Goal: Task Accomplishment & Management: Manage account settings

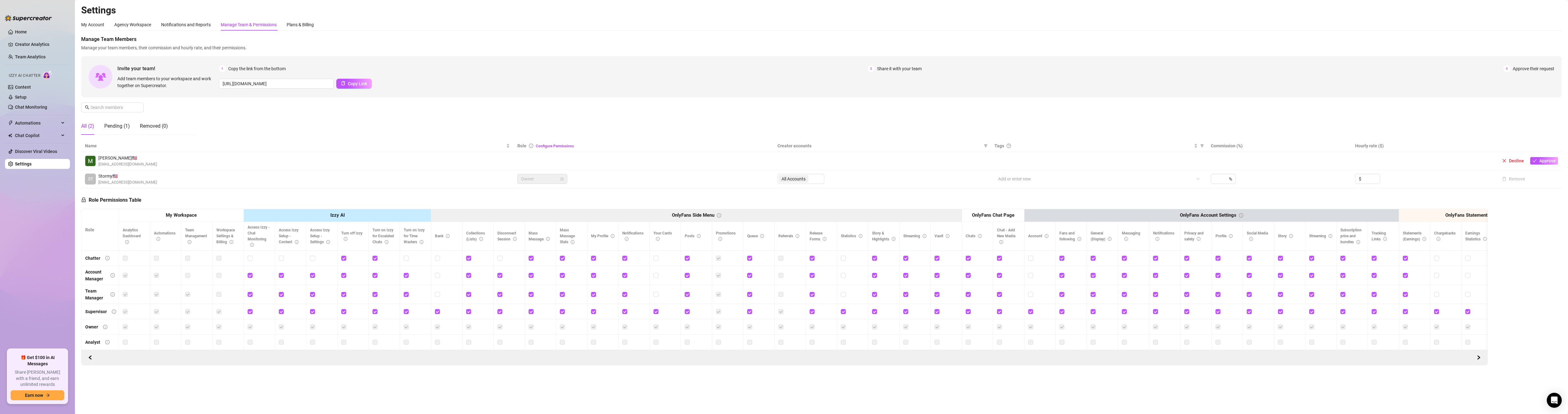
click at [589, 140] on th "Role Configure Permissions" at bounding box center [643, 145] width 260 height 12
click at [28, 41] on link "Creator Analytics" at bounding box center [40, 44] width 50 height 10
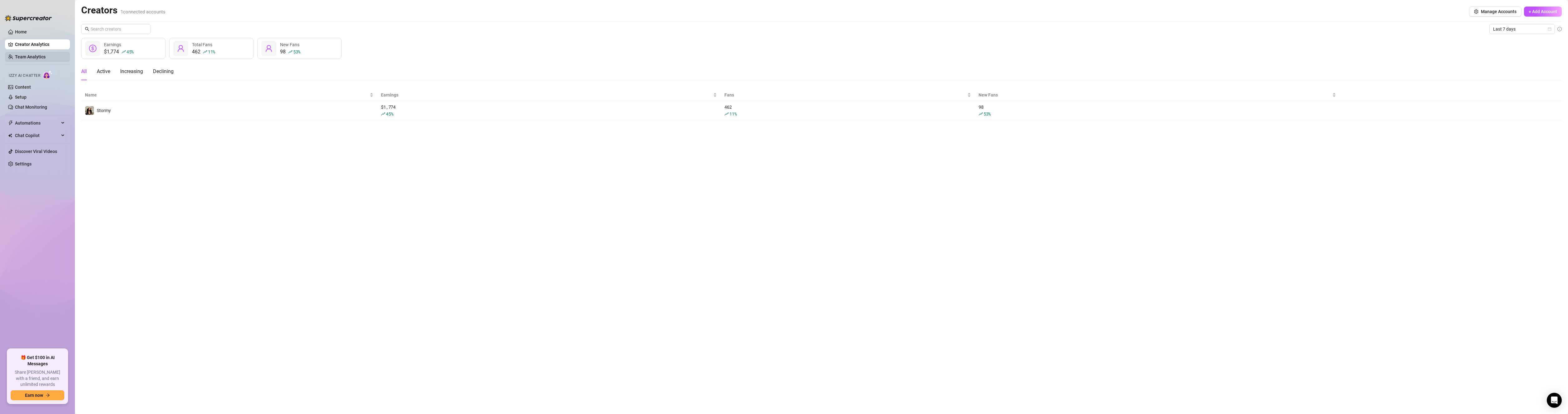
click at [25, 54] on link "Team Analytics" at bounding box center [31, 56] width 31 height 5
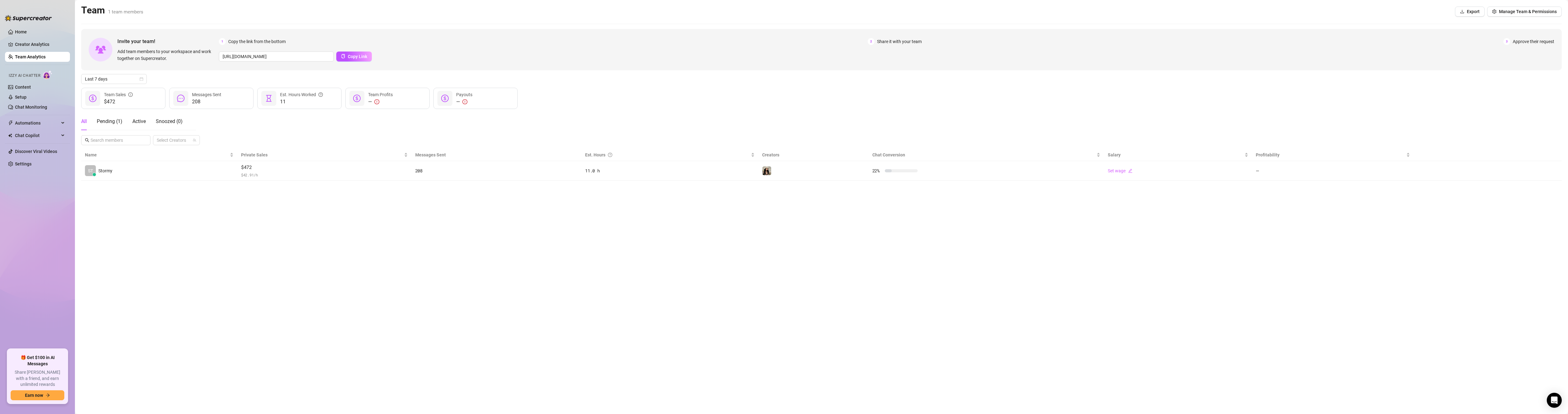
click at [1515, 41] on span "Approve their request" at bounding box center [1532, 41] width 41 height 7
click at [1510, 41] on span "3" at bounding box center [1507, 41] width 7 height 7
click at [1507, 41] on span "3" at bounding box center [1507, 41] width 7 height 7
click at [897, 41] on span "Share it with your team" at bounding box center [899, 41] width 44 height 7
click at [1519, 43] on span "Approve their request" at bounding box center [1532, 41] width 41 height 7
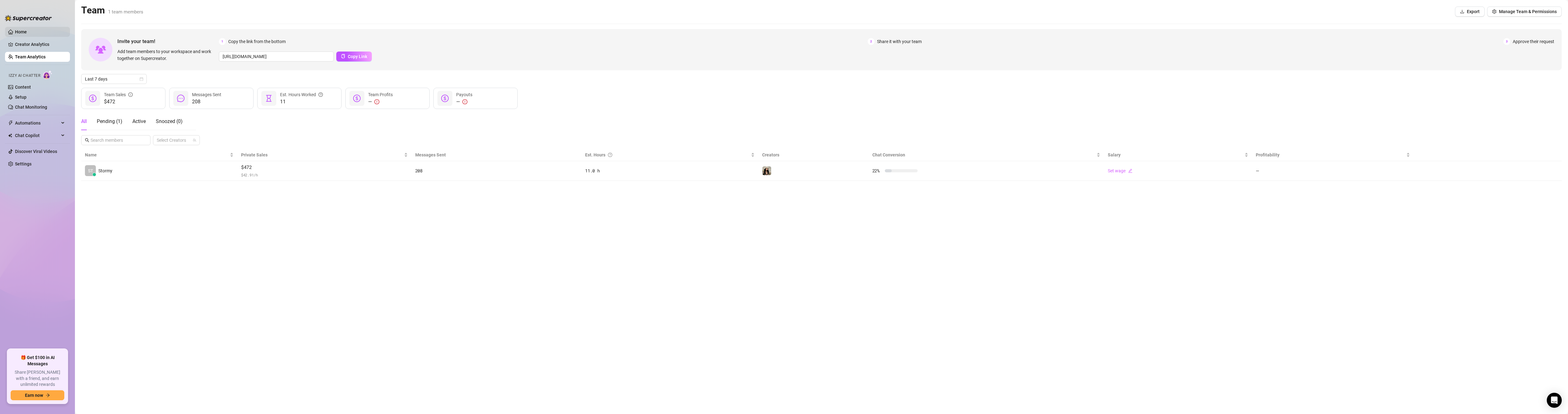
click at [24, 29] on link "Home" at bounding box center [21, 31] width 12 height 5
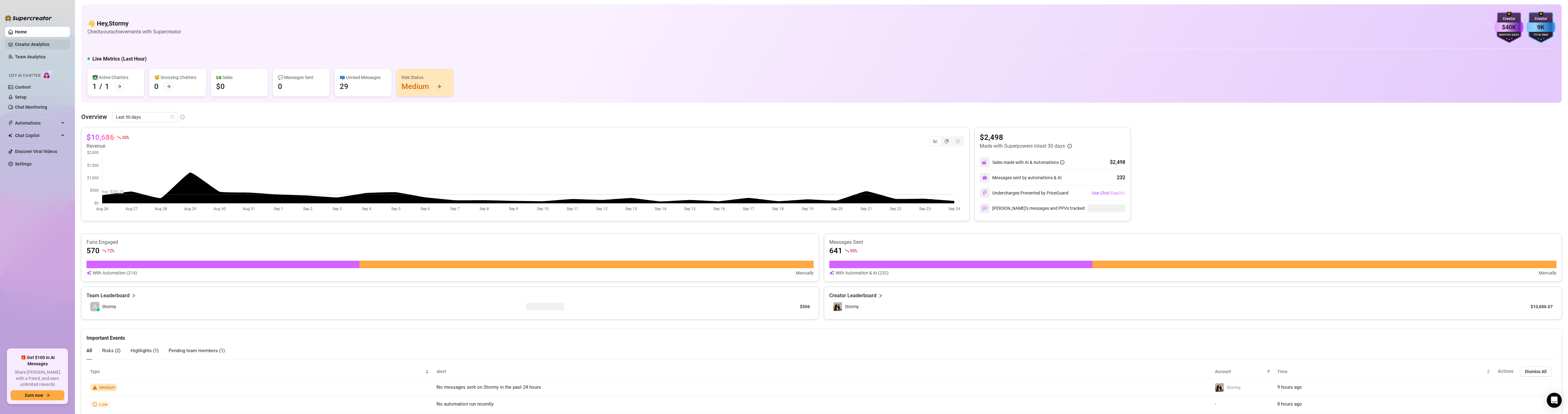
click at [31, 49] on link "Creator Analytics" at bounding box center [40, 44] width 50 height 10
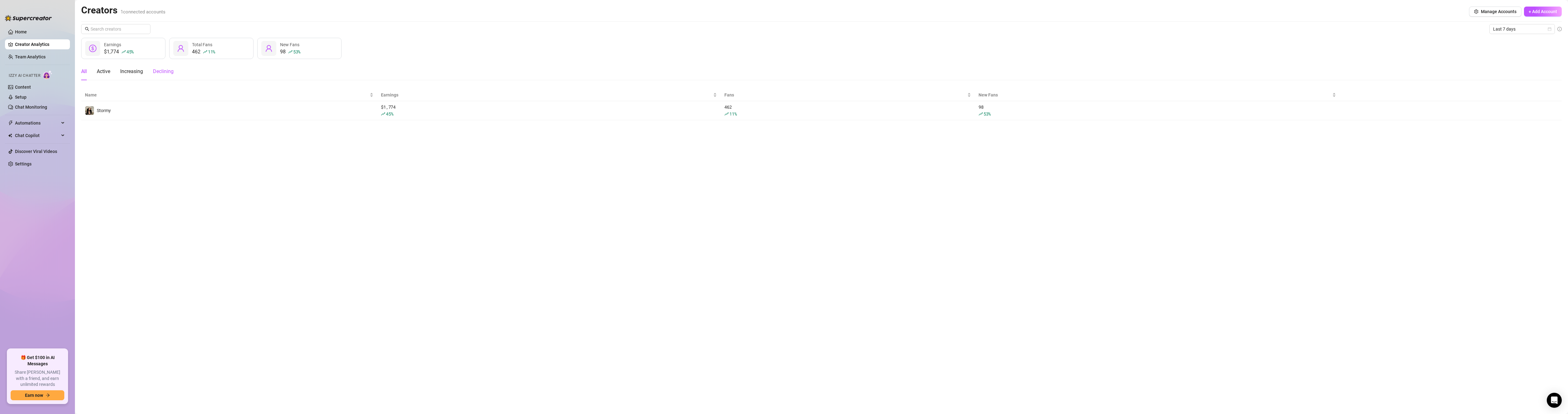
click at [173, 73] on div "Declining" at bounding box center [164, 71] width 21 height 7
click at [131, 74] on div "Increasing" at bounding box center [132, 71] width 23 height 7
click at [103, 73] on div "Active" at bounding box center [103, 71] width 14 height 7
click at [80, 73] on main "Creators 1 connected accounts Manage Accounts + Add Account Last 7 days $1,774 …" at bounding box center [822, 207] width 1493 height 414
click at [81, 73] on main "Creators 1 connected accounts Manage Accounts + Add Account Last 7 days $1,774 …" at bounding box center [822, 207] width 1493 height 414
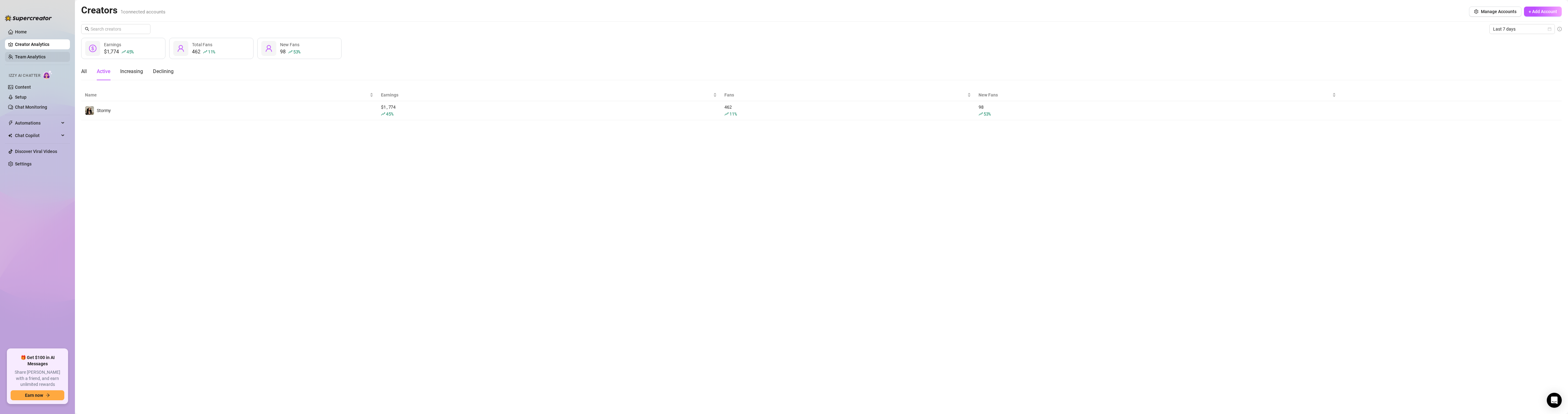
click at [36, 54] on link "Team Analytics" at bounding box center [31, 56] width 31 height 5
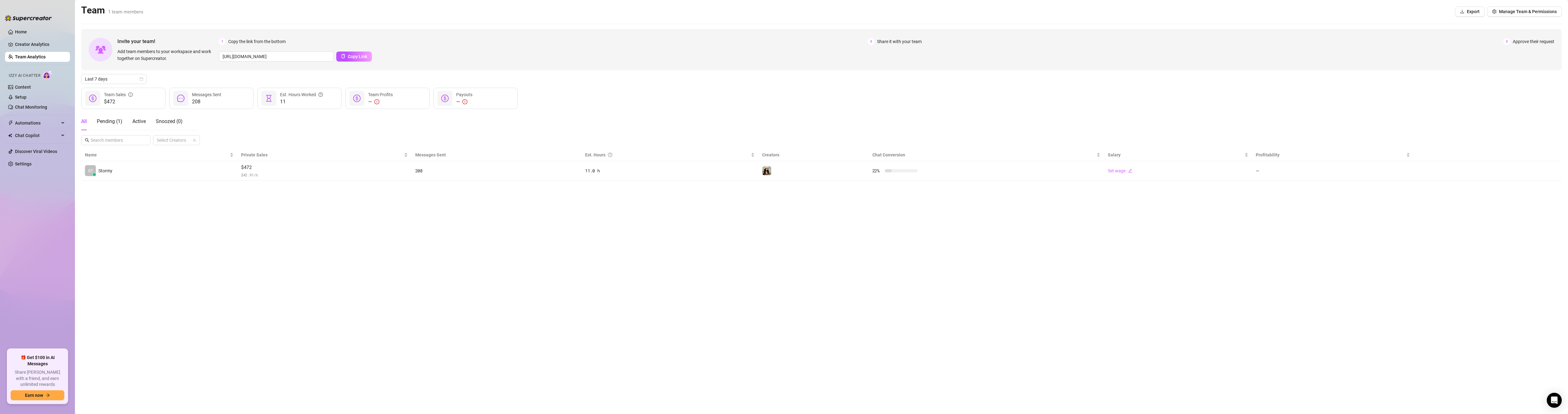
click at [878, 40] on span "Share it with your team" at bounding box center [899, 41] width 44 height 7
click at [1527, 14] on span "Manage Team & Permissions" at bounding box center [1528, 11] width 58 height 5
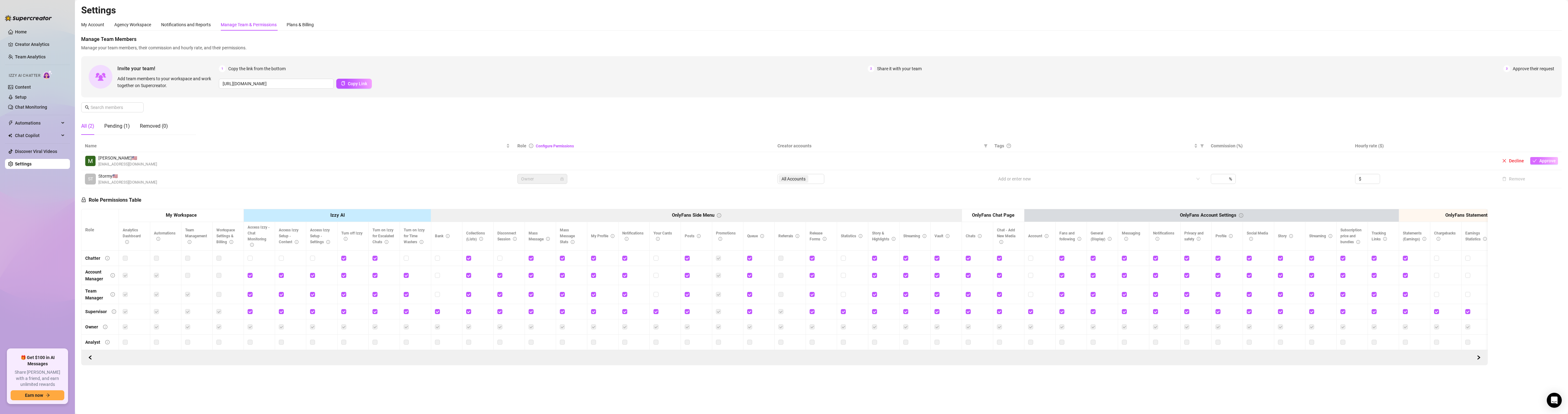
click at [1538, 164] on button "Approve" at bounding box center [1544, 161] width 27 height 7
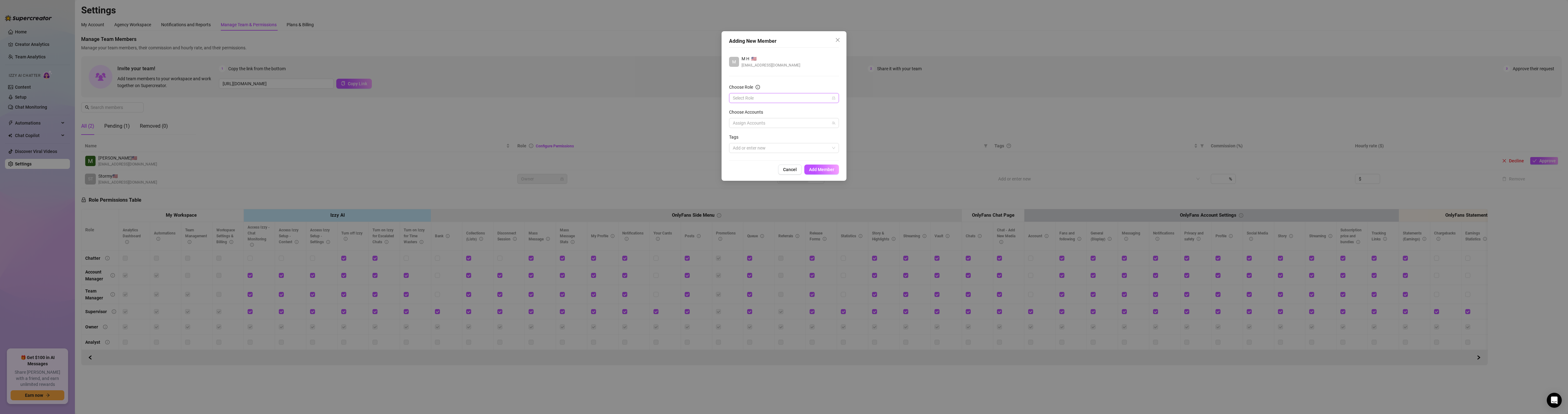
click at [807, 96] on input "Choose Role" at bounding box center [781, 98] width 97 height 10
click at [784, 111] on div "Chatter" at bounding box center [784, 111] width 100 height 7
click at [778, 123] on div at bounding box center [780, 123] width 101 height 9
click at [770, 144] on span "Stormy" at bounding box center [763, 144] width 14 height 5
checkbox input "true"
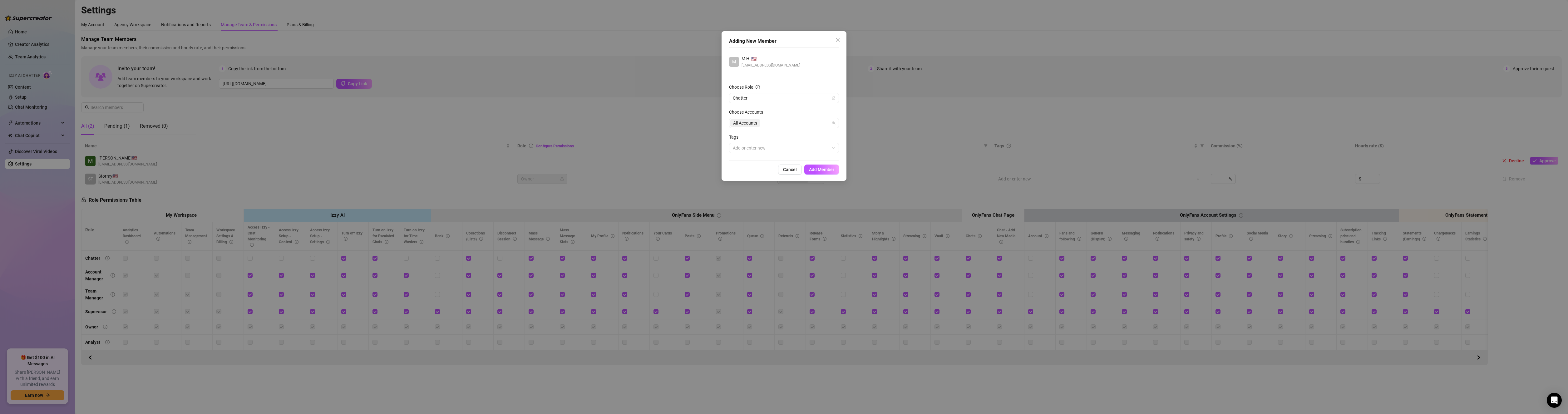
click at [803, 108] on form "Choose Role Chatter Choose Accounts All Accounts Tags Add or enter new" at bounding box center [784, 119] width 110 height 69
click at [775, 148] on div at bounding box center [780, 148] width 101 height 9
click at [782, 134] on div "Tags" at bounding box center [784, 139] width 110 height 10
click at [829, 169] on span "Add Member" at bounding box center [821, 169] width 25 height 5
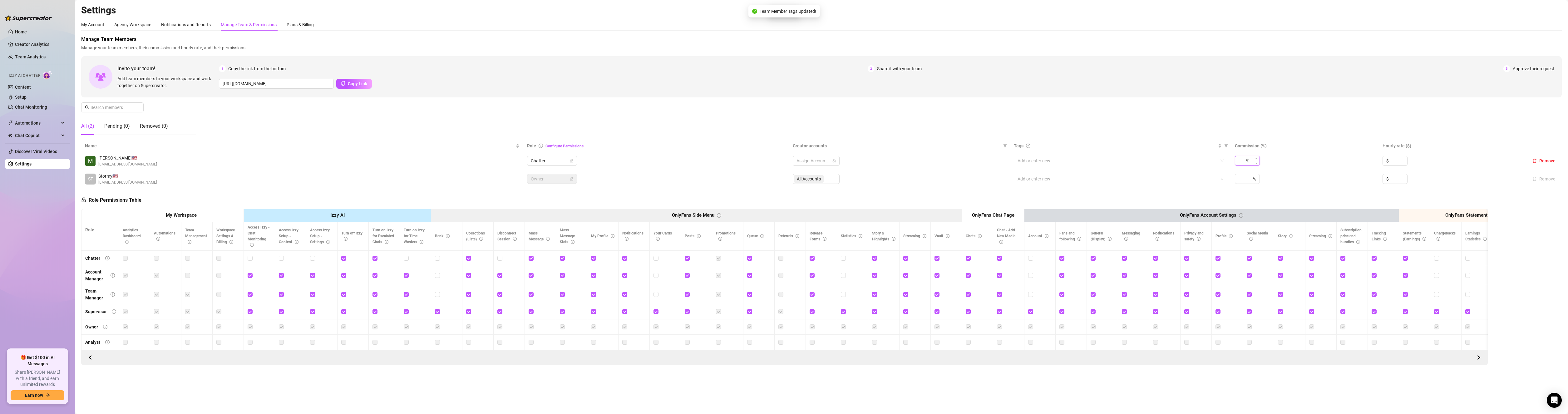
click at [1242, 163] on input at bounding box center [1242, 161] width 6 height 10
type input "10"
click at [1294, 135] on div "Manage Team Members Manage your team members, their commission and hourly rate,…" at bounding box center [822, 87] width 1480 height 104
click at [809, 162] on div at bounding box center [813, 161] width 38 height 9
click at [807, 182] on span "Select tree node" at bounding box center [805, 182] width 5 height 5
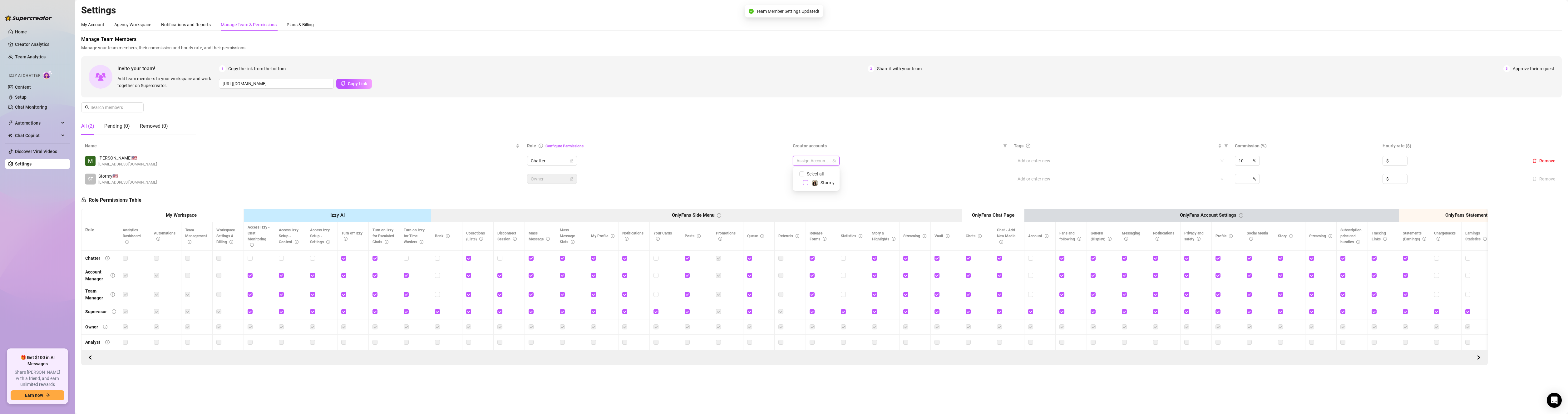
checkbox input "true"
click at [918, 117] on div "Manage Team Members Manage your team members, their commission and hourly rate,…" at bounding box center [822, 87] width 1480 height 104
click at [545, 161] on span "Chatter" at bounding box center [552, 161] width 43 height 10
click at [546, 184] on div "Account Manager" at bounding box center [553, 183] width 40 height 7
click at [638, 143] on th "Role Configure Permissions" at bounding box center [655, 145] width 266 height 12
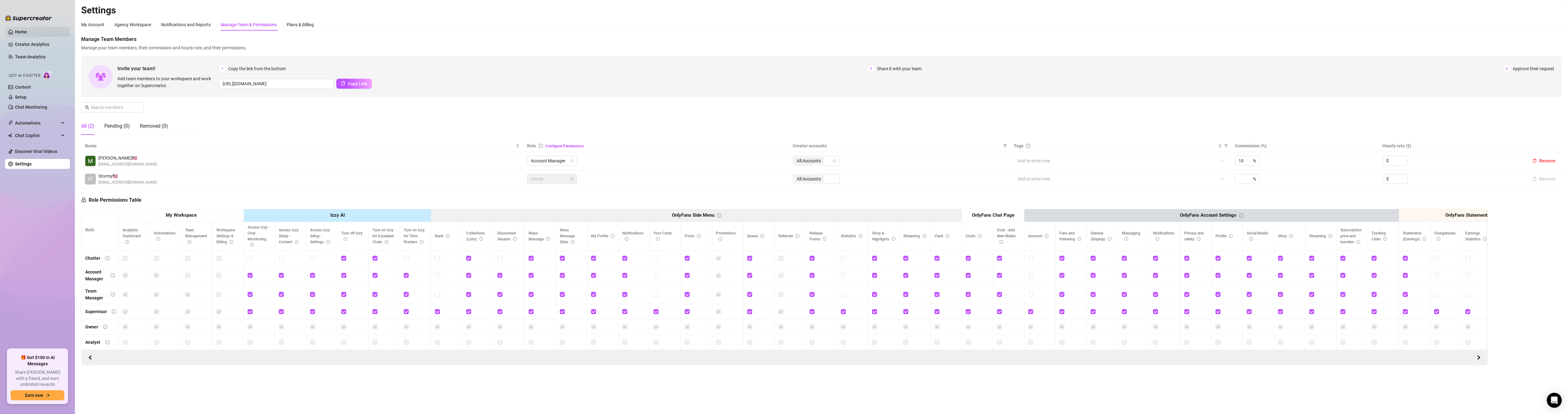
click at [18, 30] on link "Home" at bounding box center [21, 31] width 12 height 5
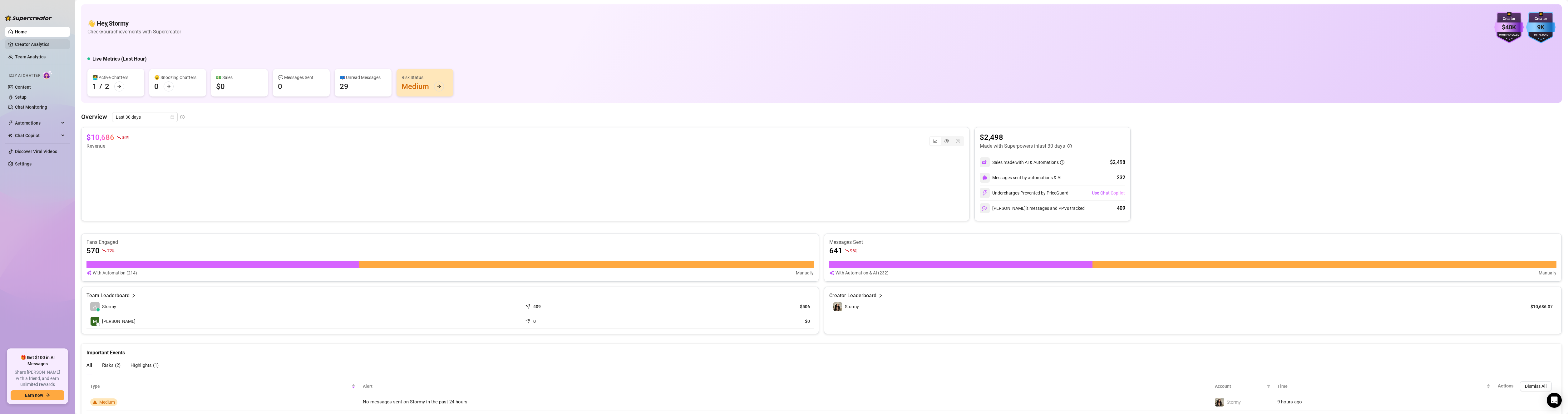
click at [15, 46] on link "Creator Analytics" at bounding box center [40, 44] width 50 height 10
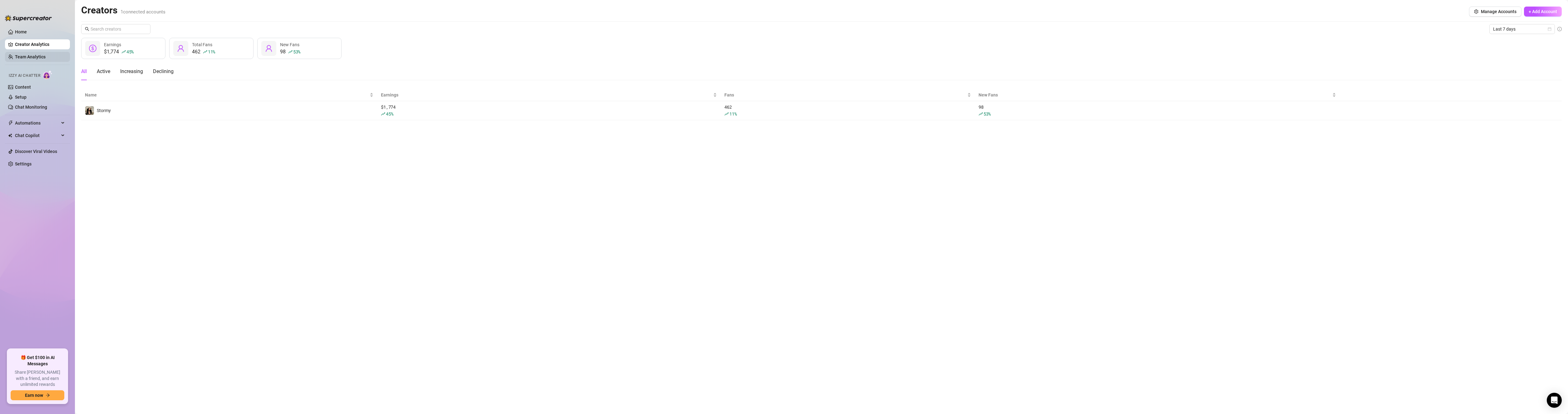
click at [25, 58] on link "Team Analytics" at bounding box center [31, 56] width 31 height 5
